Goal: Task Accomplishment & Management: Use online tool/utility

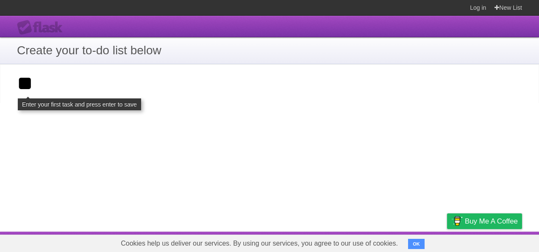
type input "**"
click input "**********" at bounding box center [0, 0] width 0 height 0
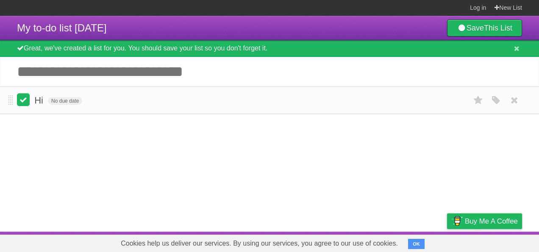
click at [25, 94] on label at bounding box center [23, 99] width 13 height 13
click at [23, 100] on label at bounding box center [23, 99] width 13 height 13
